Goal: Task Accomplishment & Management: Manage account settings

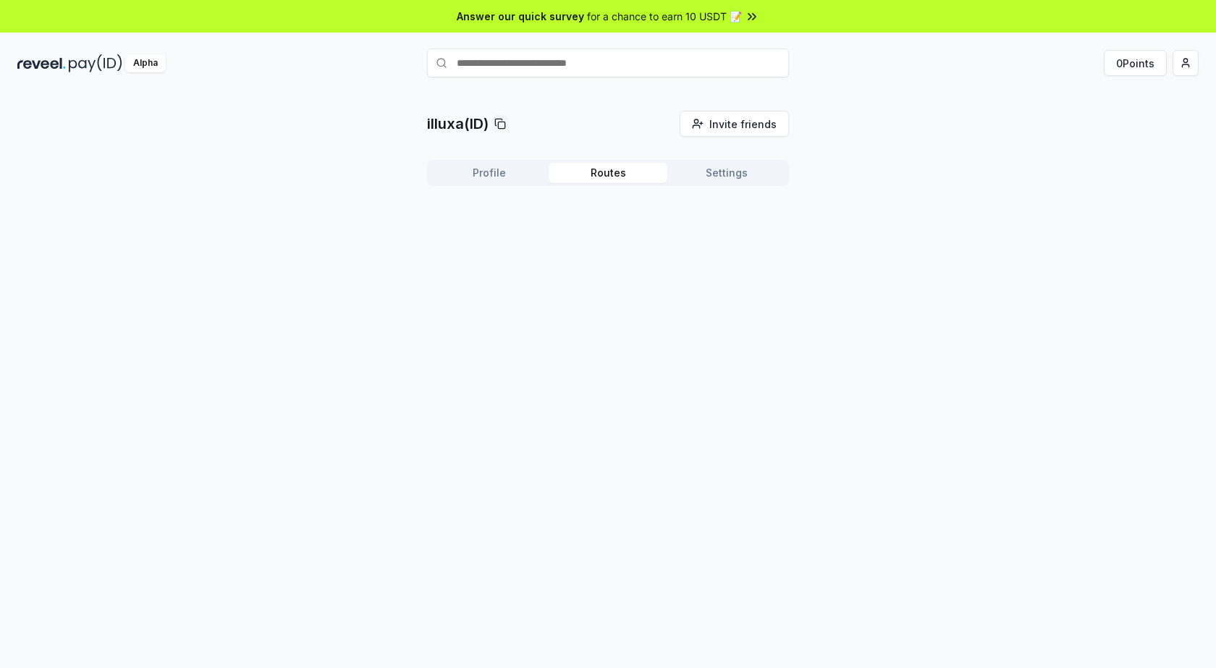
click at [640, 181] on button "Routes" at bounding box center [607, 173] width 119 height 20
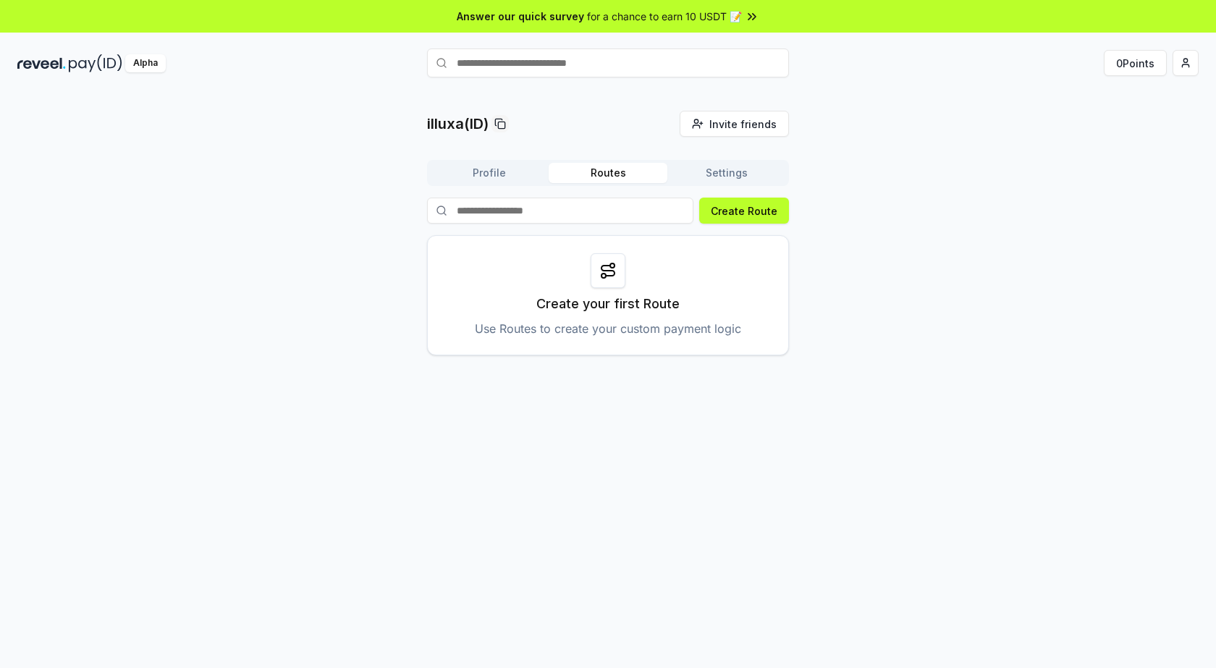
click at [492, 175] on button "Profile" at bounding box center [489, 173] width 119 height 20
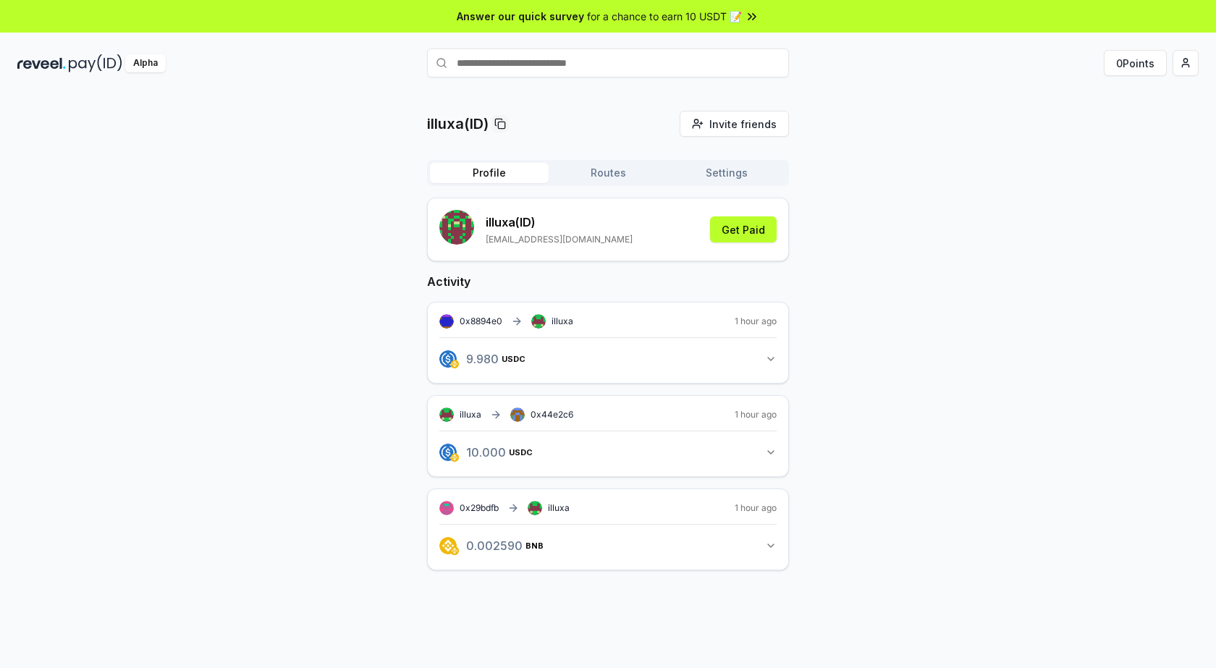
click at [658, 324] on div "0x8894e0 illuxa 1 hour ago" at bounding box center [607, 321] width 337 height 14
drag, startPoint x: 852, startPoint y: 390, endPoint x: 739, endPoint y: 361, distance: 116.5
click at [847, 389] on div "illuxa(ID) Invite friends Invite Profile Routes Settings illuxa (ID) [EMAIL_ADD…" at bounding box center [607, 352] width 1181 height 483
click at [757, 355] on button "9.980 USDC 9.98 USDC" at bounding box center [607, 359] width 337 height 25
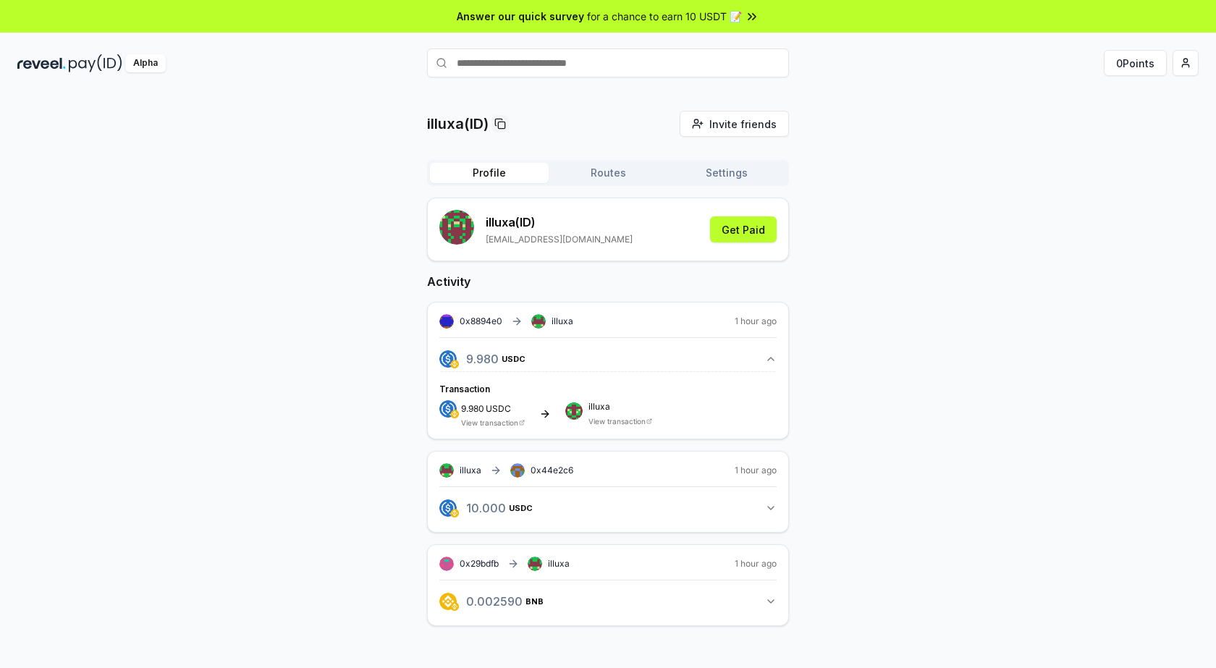
click at [763, 355] on button "9.980 USDC 9.98 USDC" at bounding box center [607, 359] width 337 height 25
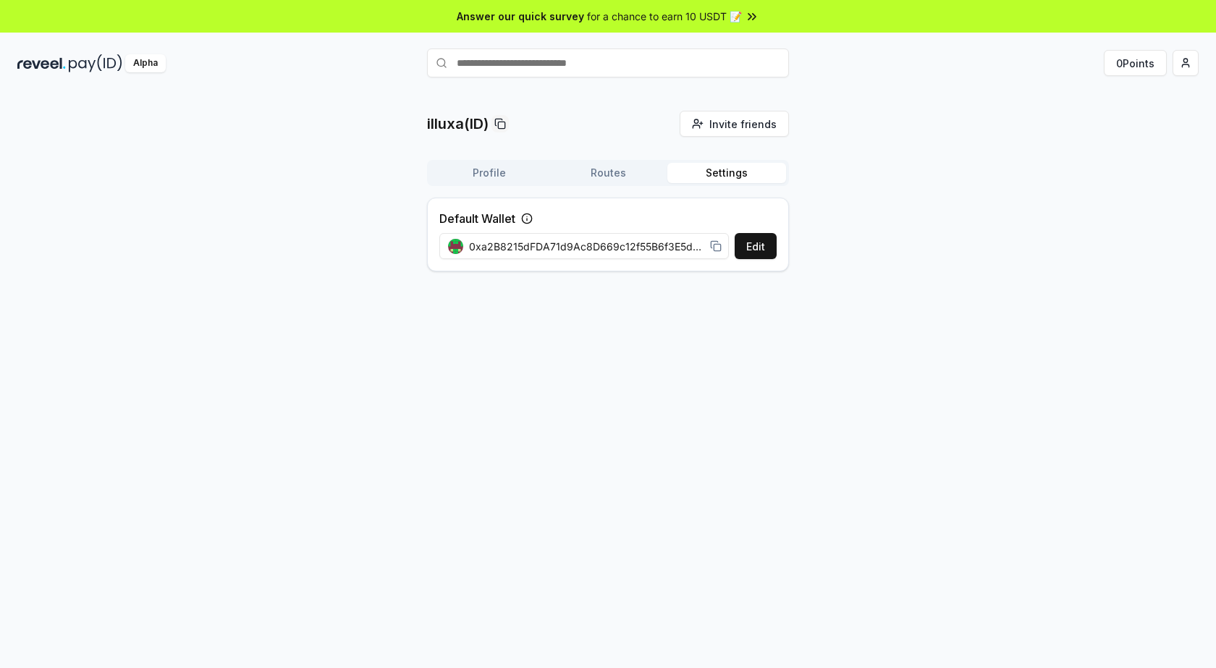
click at [735, 175] on button "Settings" at bounding box center [726, 173] width 119 height 20
click at [608, 171] on button "Routes" at bounding box center [607, 173] width 119 height 20
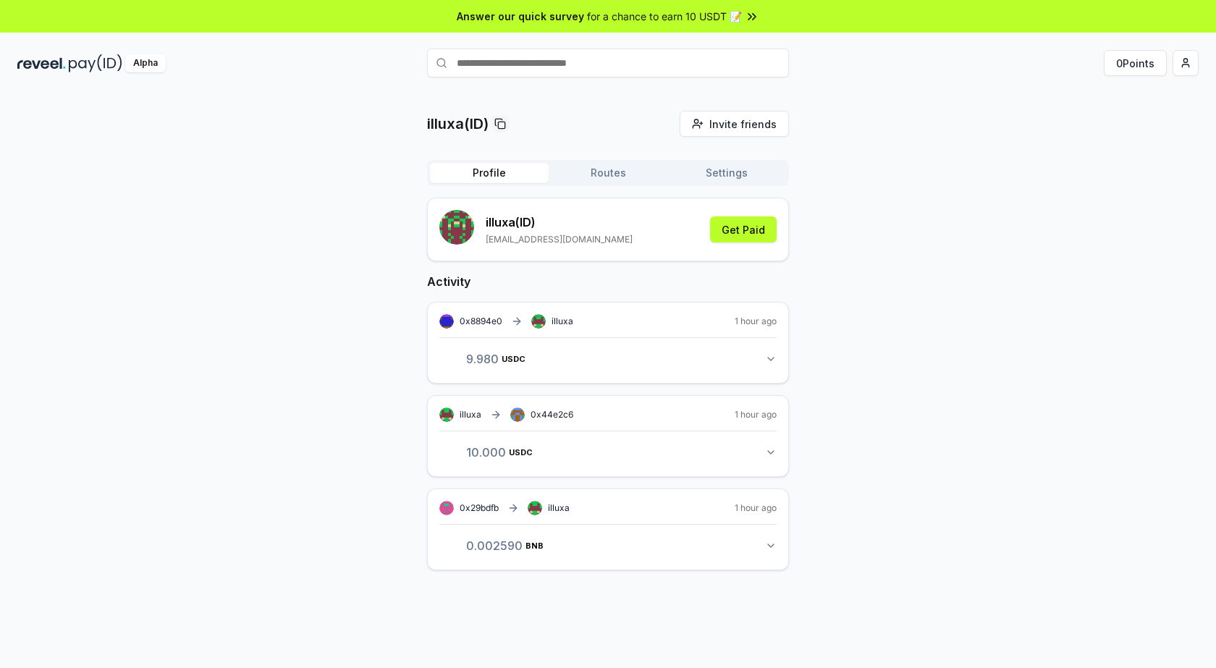
click at [490, 173] on button "Profile" at bounding box center [489, 173] width 119 height 20
